Goal: Task Accomplishment & Management: Complete application form

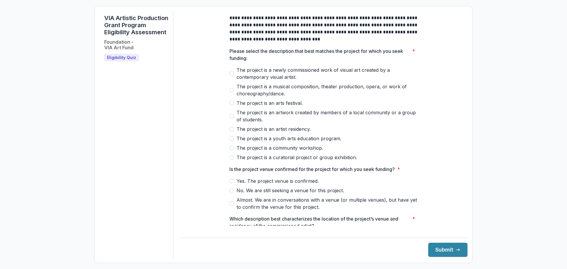
click at [235, 80] on label "The project is a newly commissioned work of visual art created by a contemporar…" at bounding box center [324, 73] width 189 height 14
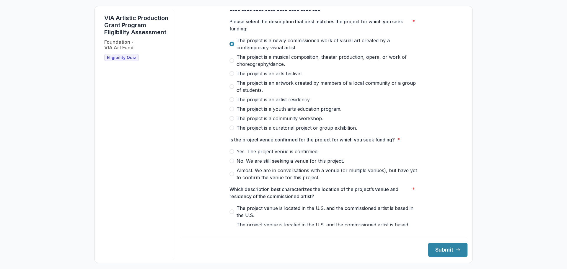
click at [245, 155] on span "Yes. The project venue is confirmed." at bounding box center [278, 151] width 82 height 7
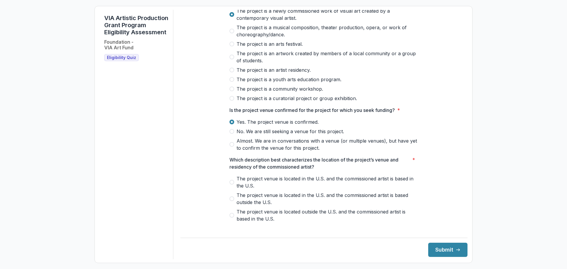
scroll to position [89, 0]
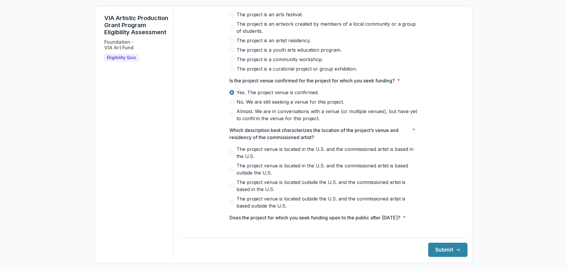
click at [241, 154] on span "The project venue is located in the U.S. and the commissioned artist is based i…" at bounding box center [328, 153] width 182 height 14
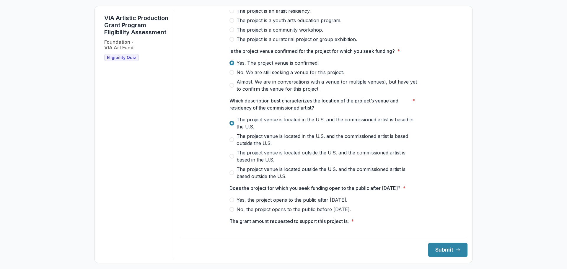
scroll to position [148, 0]
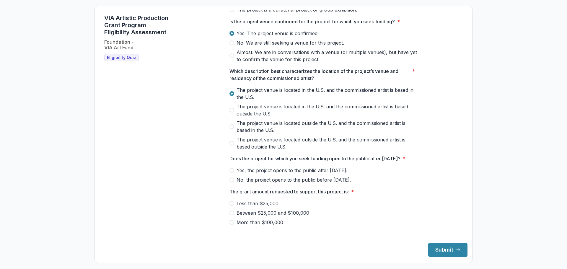
click at [235, 174] on label "Yes, the project opens to the public after [DATE]." at bounding box center [324, 170] width 189 height 7
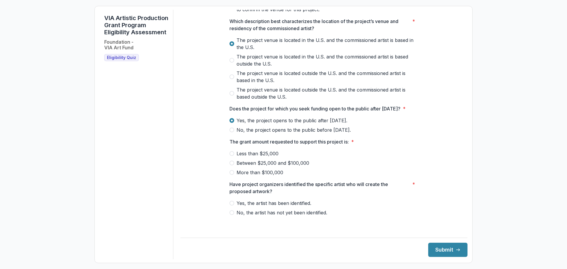
click at [232, 165] on span at bounding box center [232, 163] width 5 height 5
click at [232, 206] on span at bounding box center [232, 203] width 5 height 5
click at [456, 248] on icon "submit" at bounding box center [458, 250] width 5 height 5
